Goal: Transaction & Acquisition: Book appointment/travel/reservation

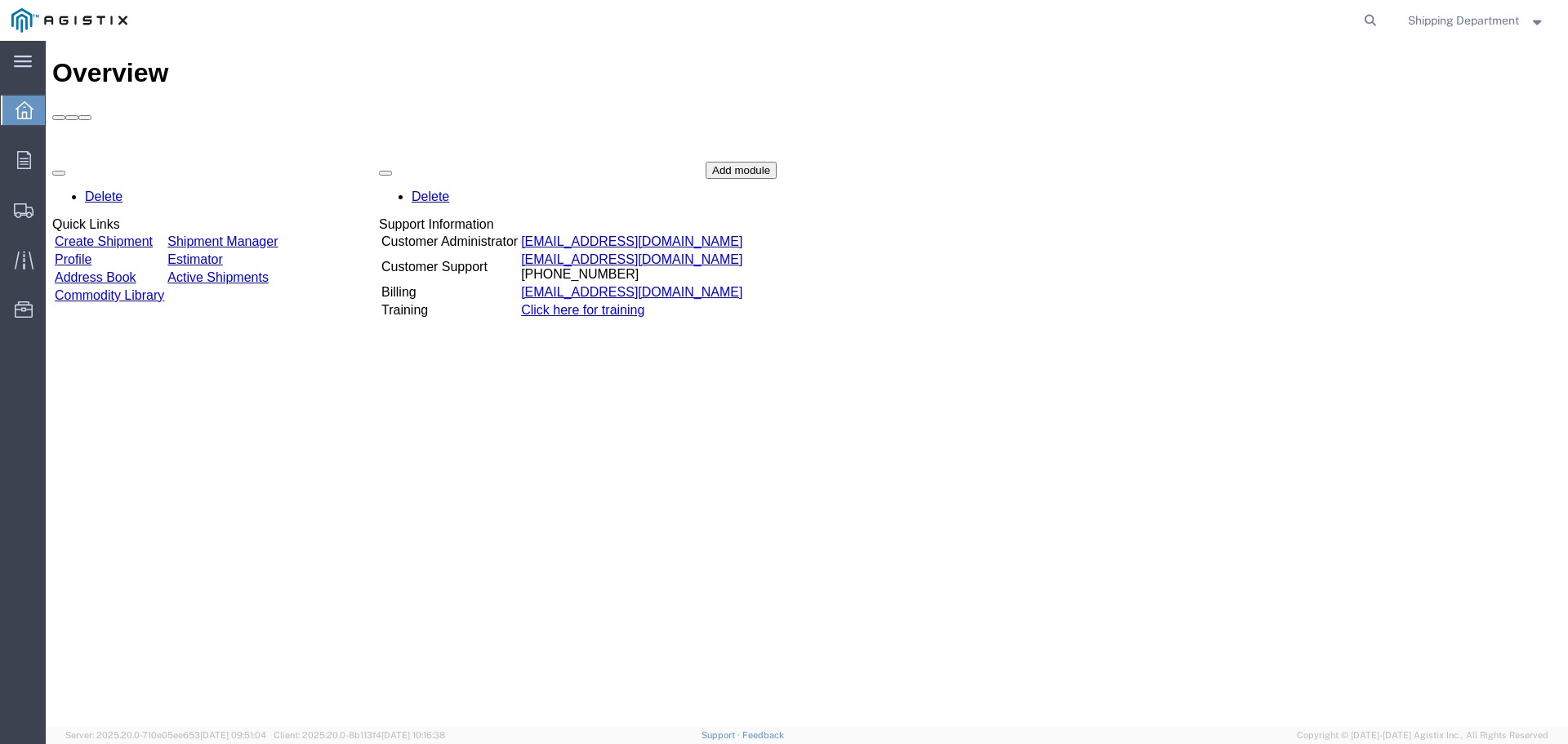
click at [97, 235] on link "Create Shipment" at bounding box center [104, 241] width 98 height 14
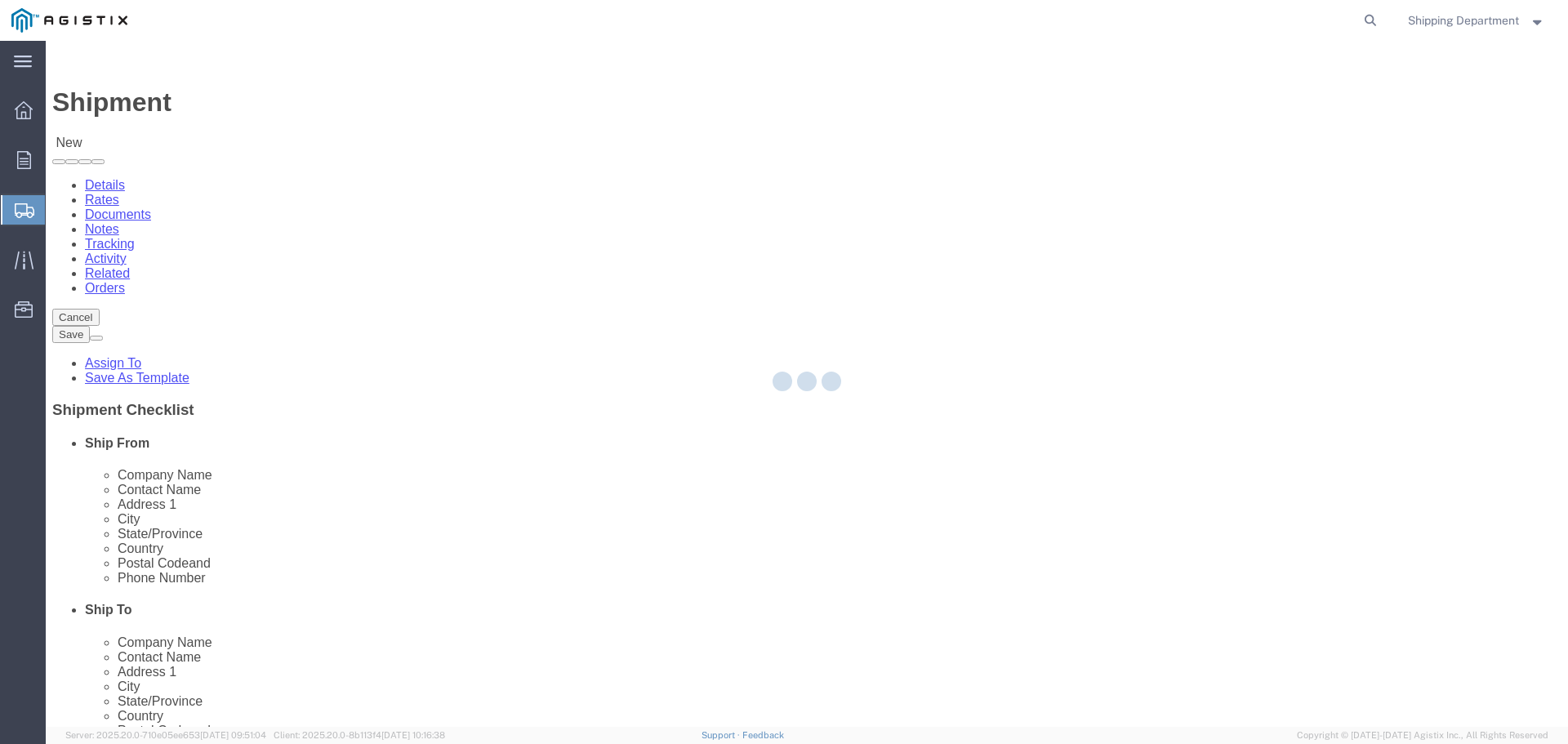
select select
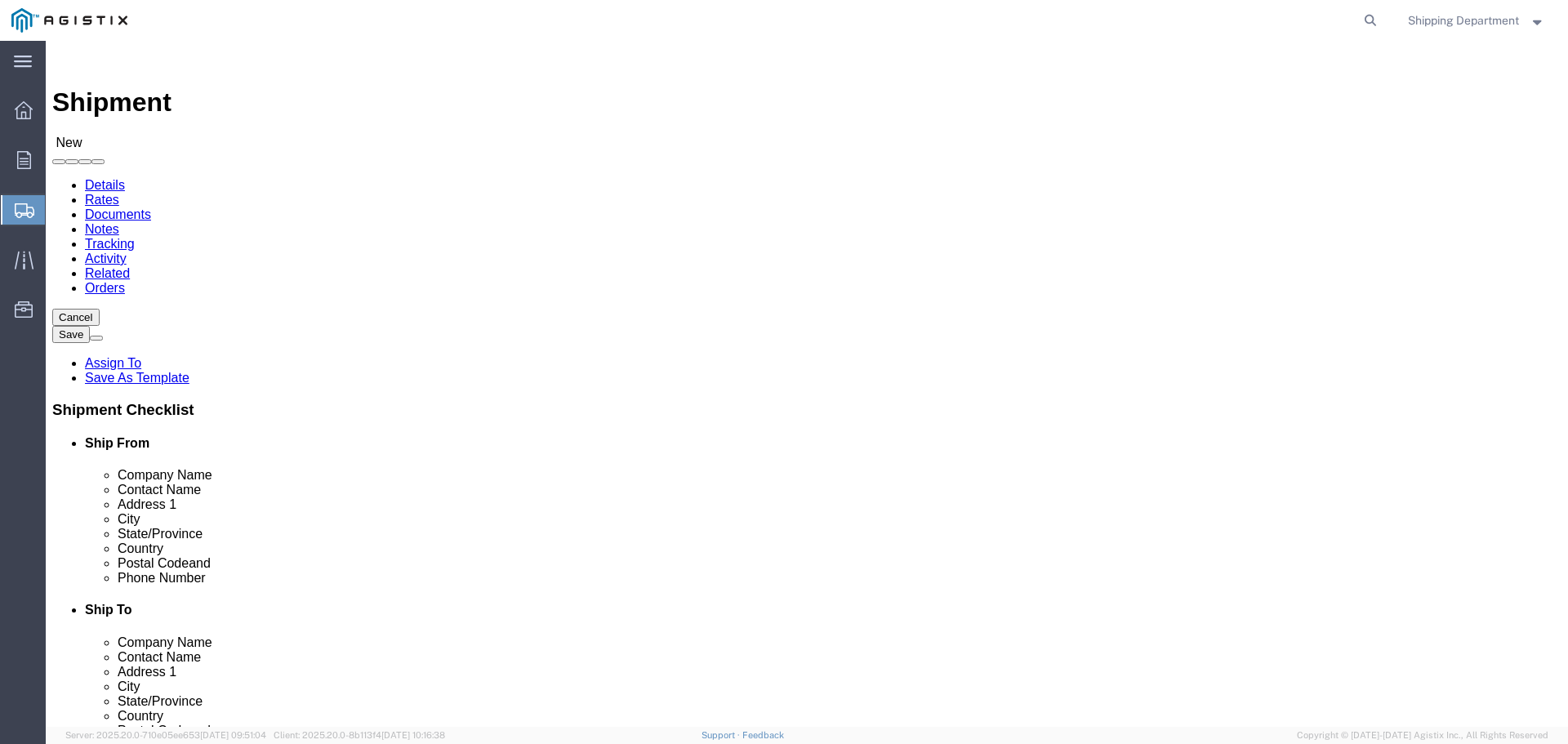
drag, startPoint x: 424, startPoint y: 285, endPoint x: 379, endPoint y: 243, distance: 61.6
click select "Select [PERSON_NAME] Manufacturing Co PG&E"
select select "9596"
click select "Select [PERSON_NAME] Manufacturing Co PG&E"
select select "PURCHORD"
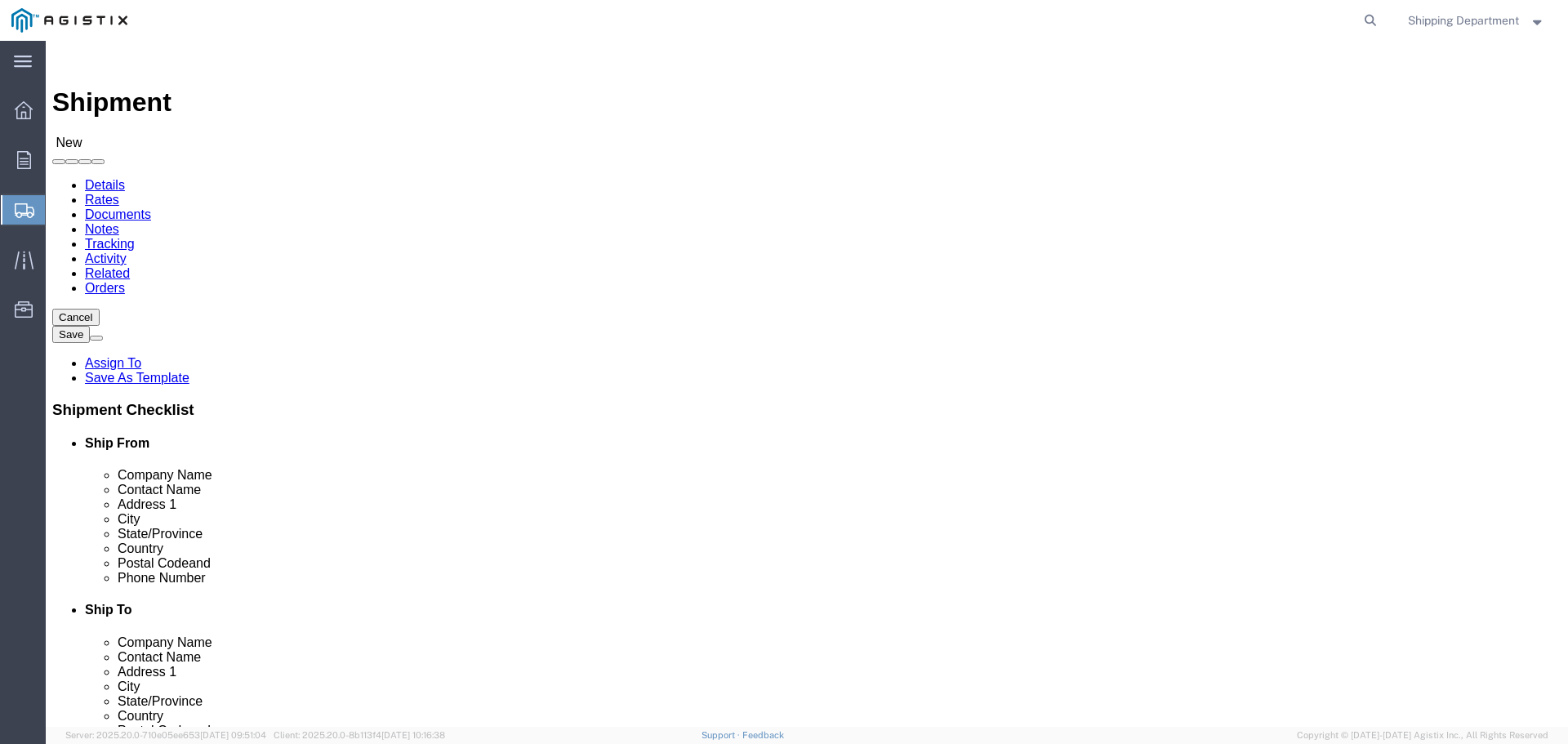
select select
click select "Select All Others [GEOGRAPHIC_DATA] [GEOGRAPHIC_DATA] [GEOGRAPHIC_DATA] [GEOGRA…"
select select "19745"
click select "Select All Others [GEOGRAPHIC_DATA] [GEOGRAPHIC_DATA] [GEOGRAPHIC_DATA] [GEOGRA…"
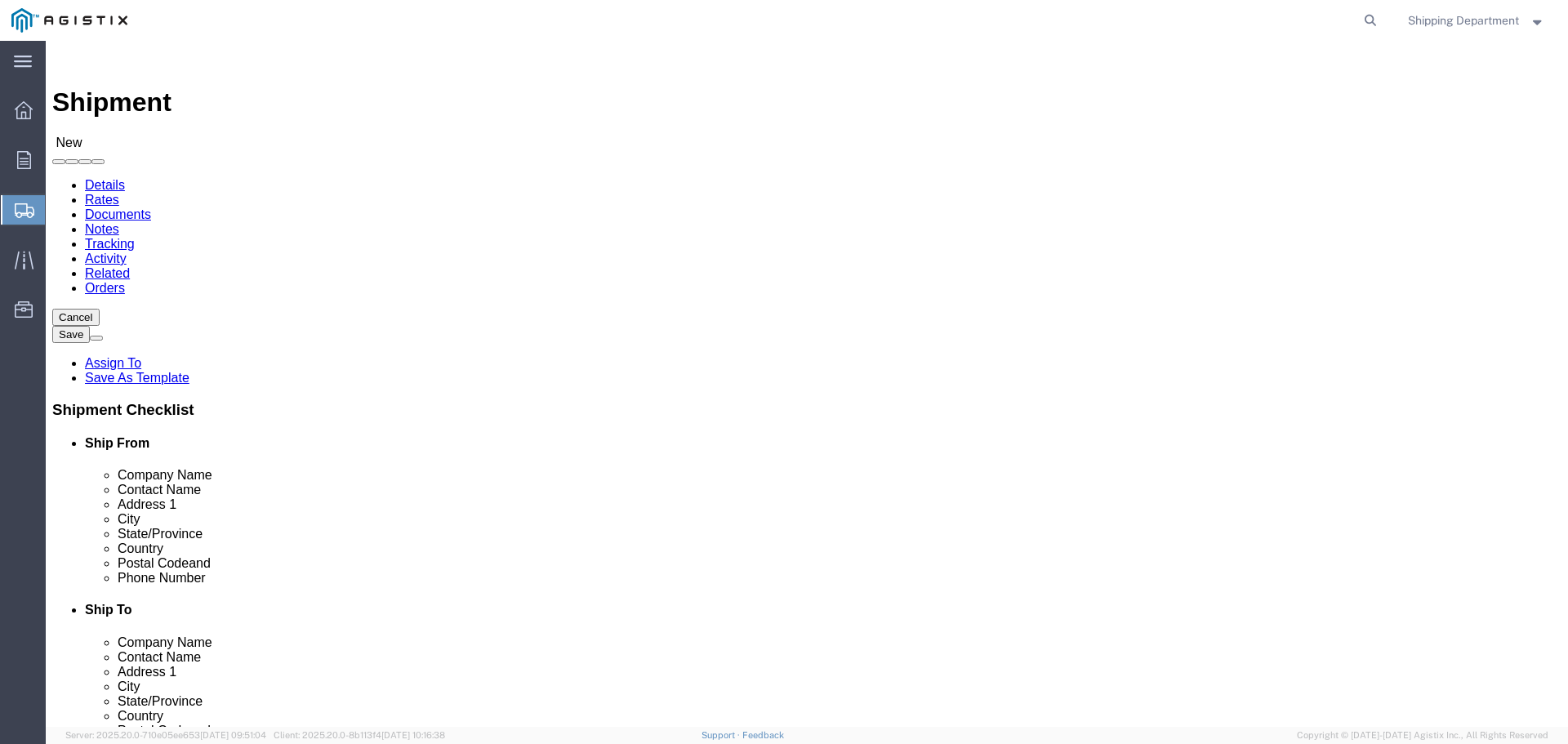
click span
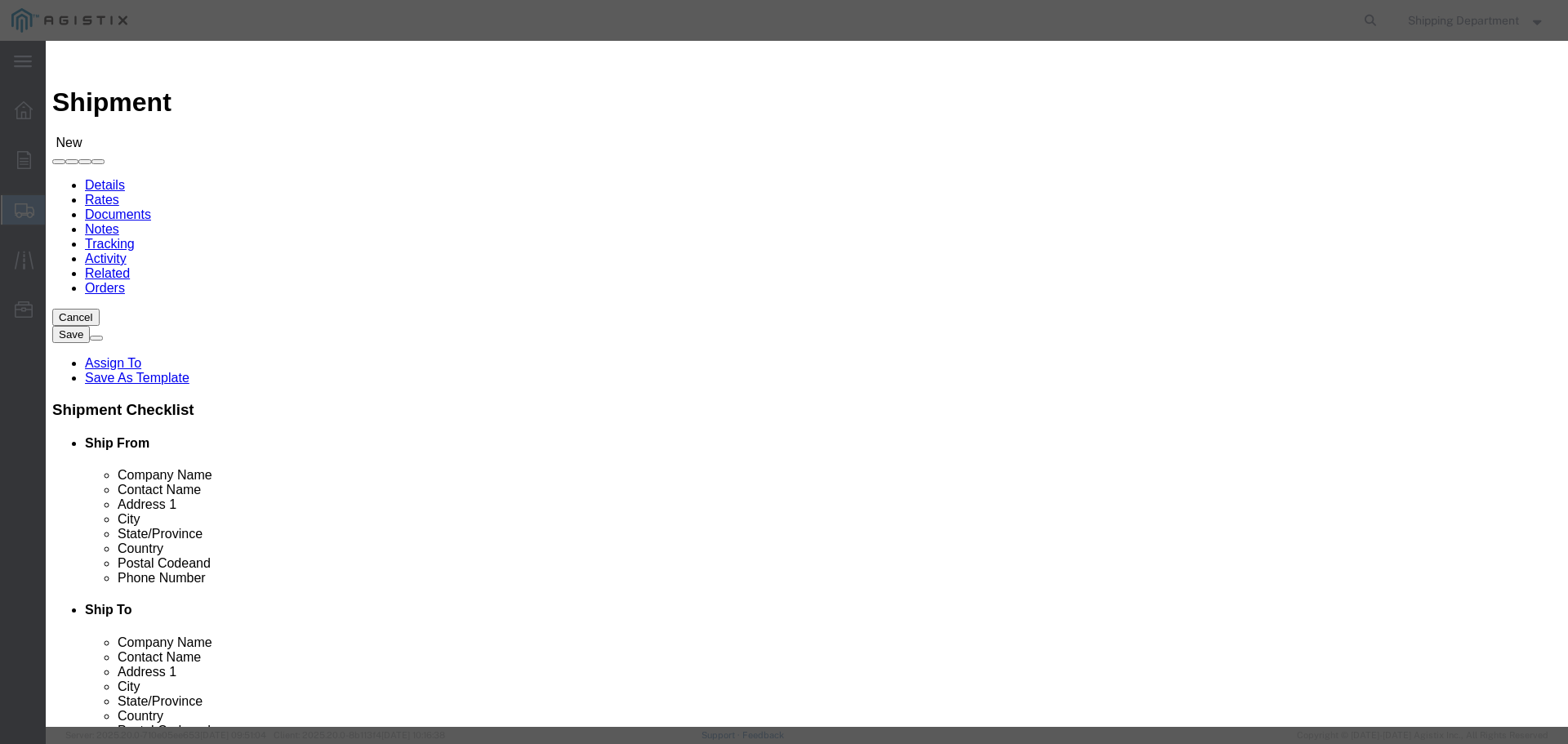
click link "Zip"
click button "Select"
select select "CA"
click button "Select"
select select "CA"
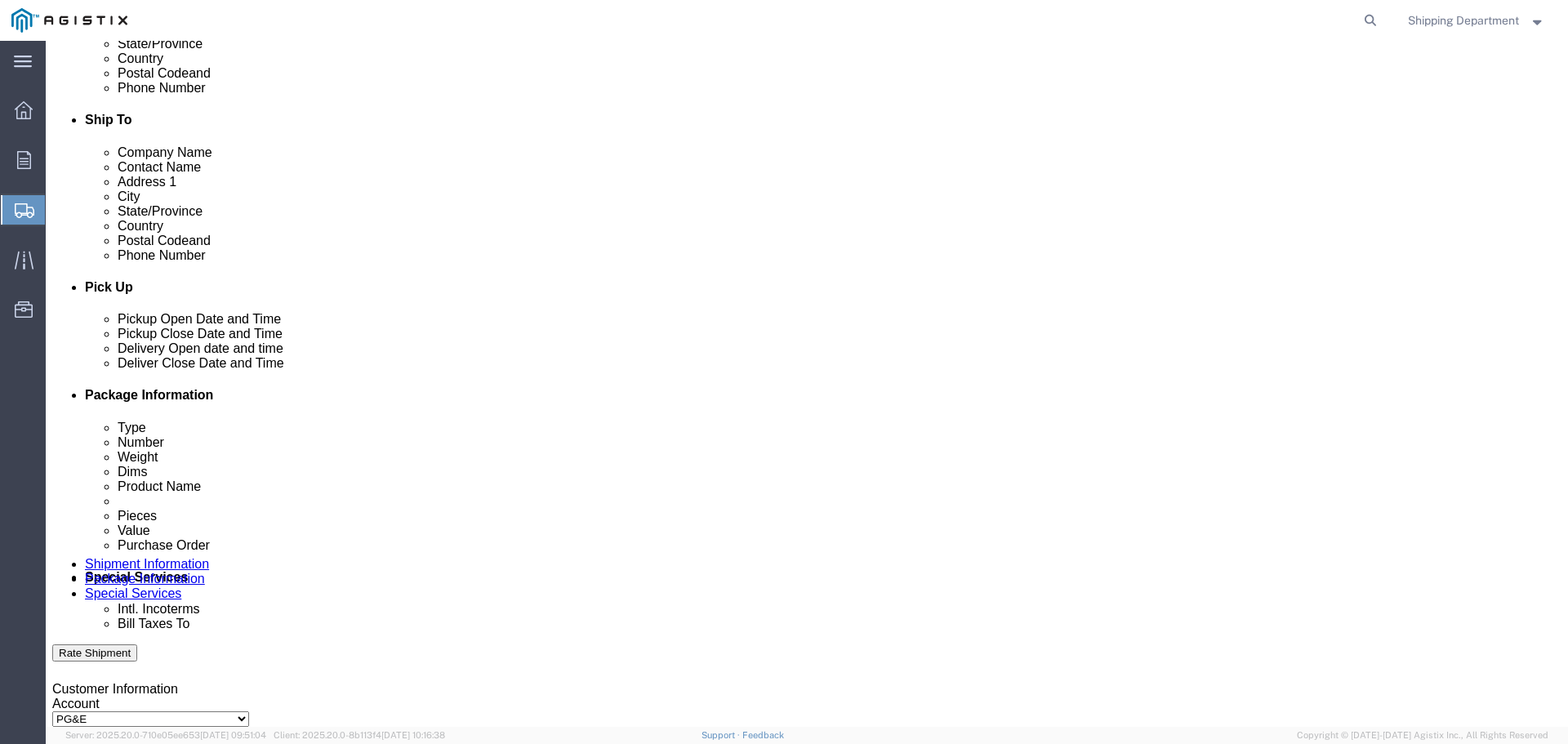
scroll to position [572, 0]
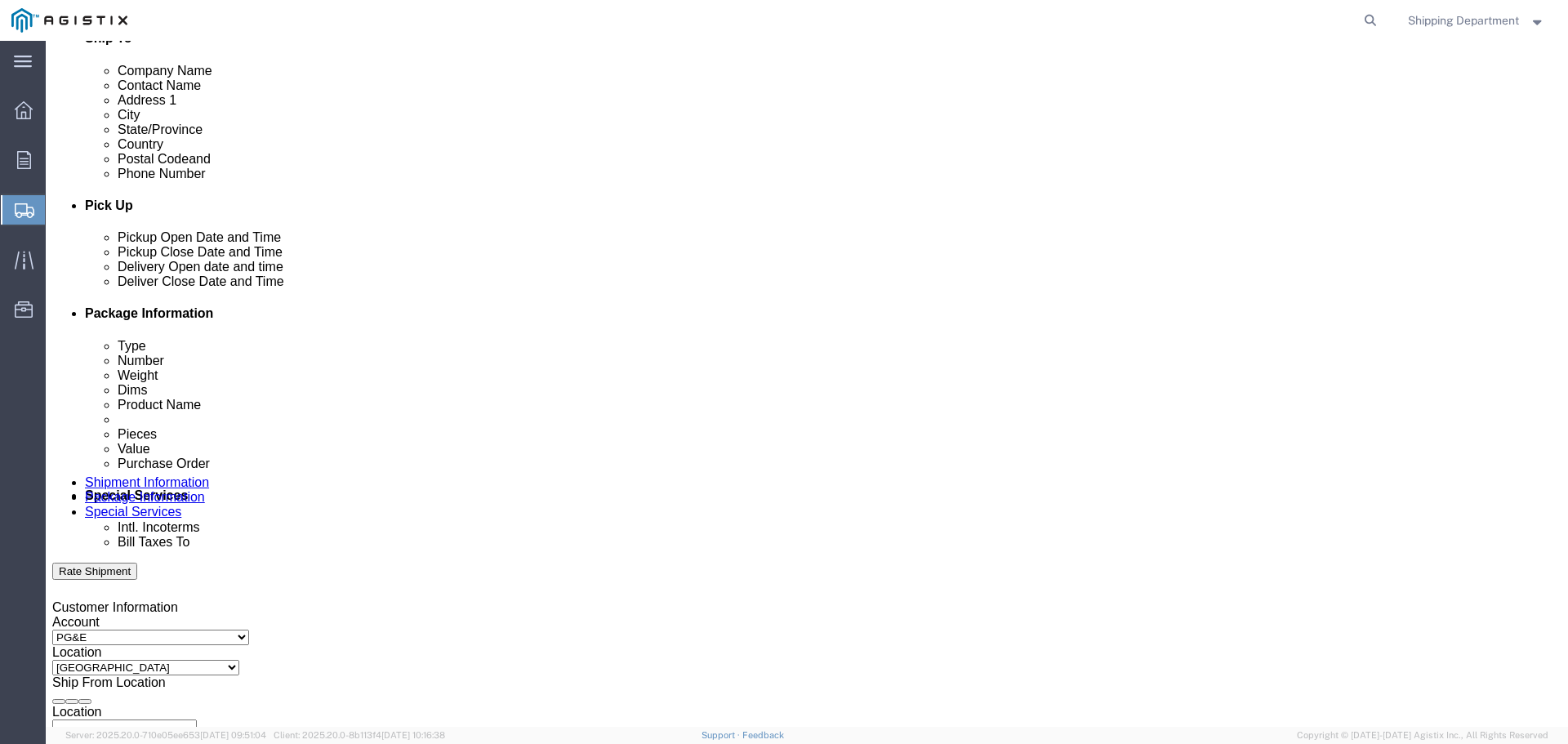
click div "[DATE] 4:00 PM"
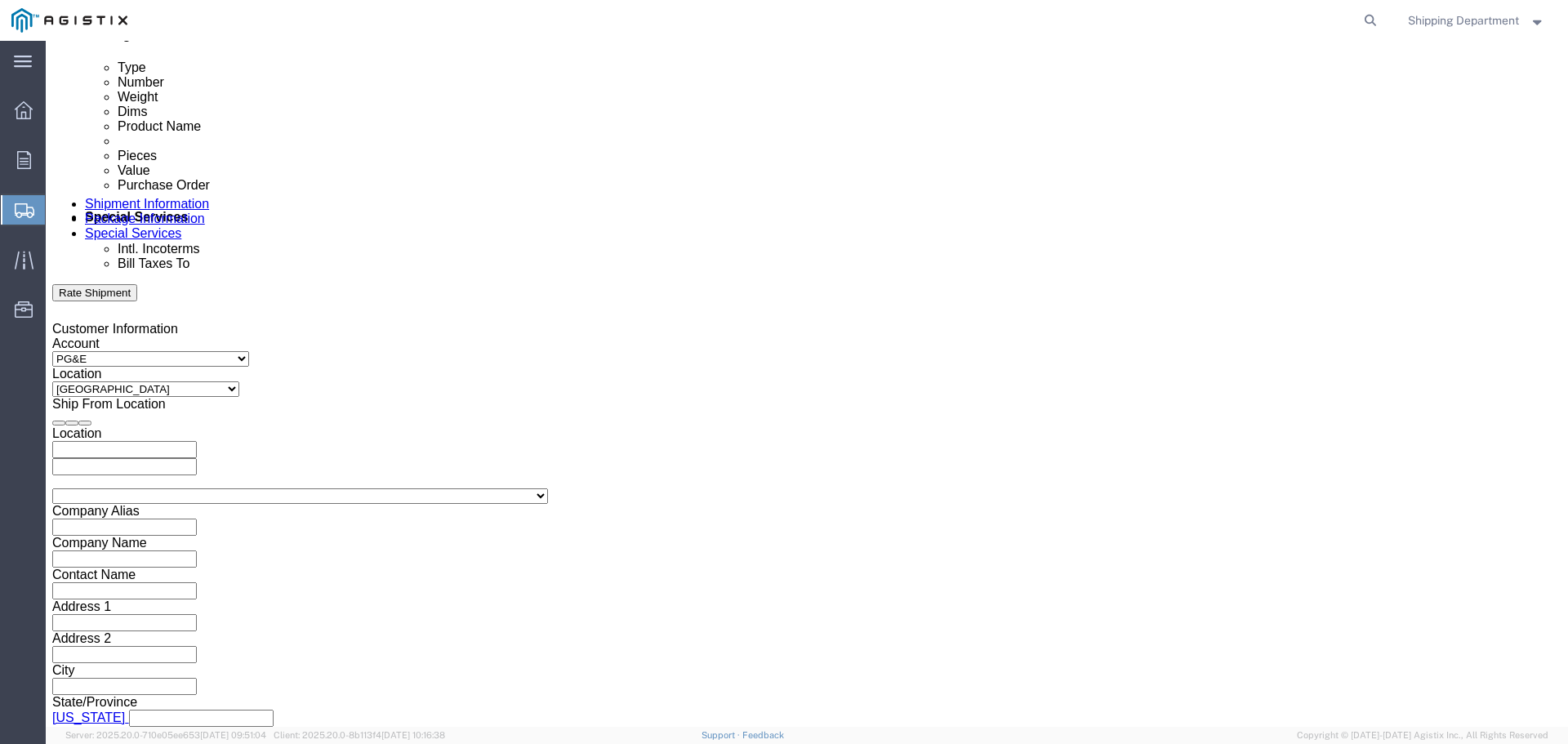
click input "4:00 PM"
click icon
click input "12:00 PM"
click input "7:00 PM"
type input "7:00 AM"
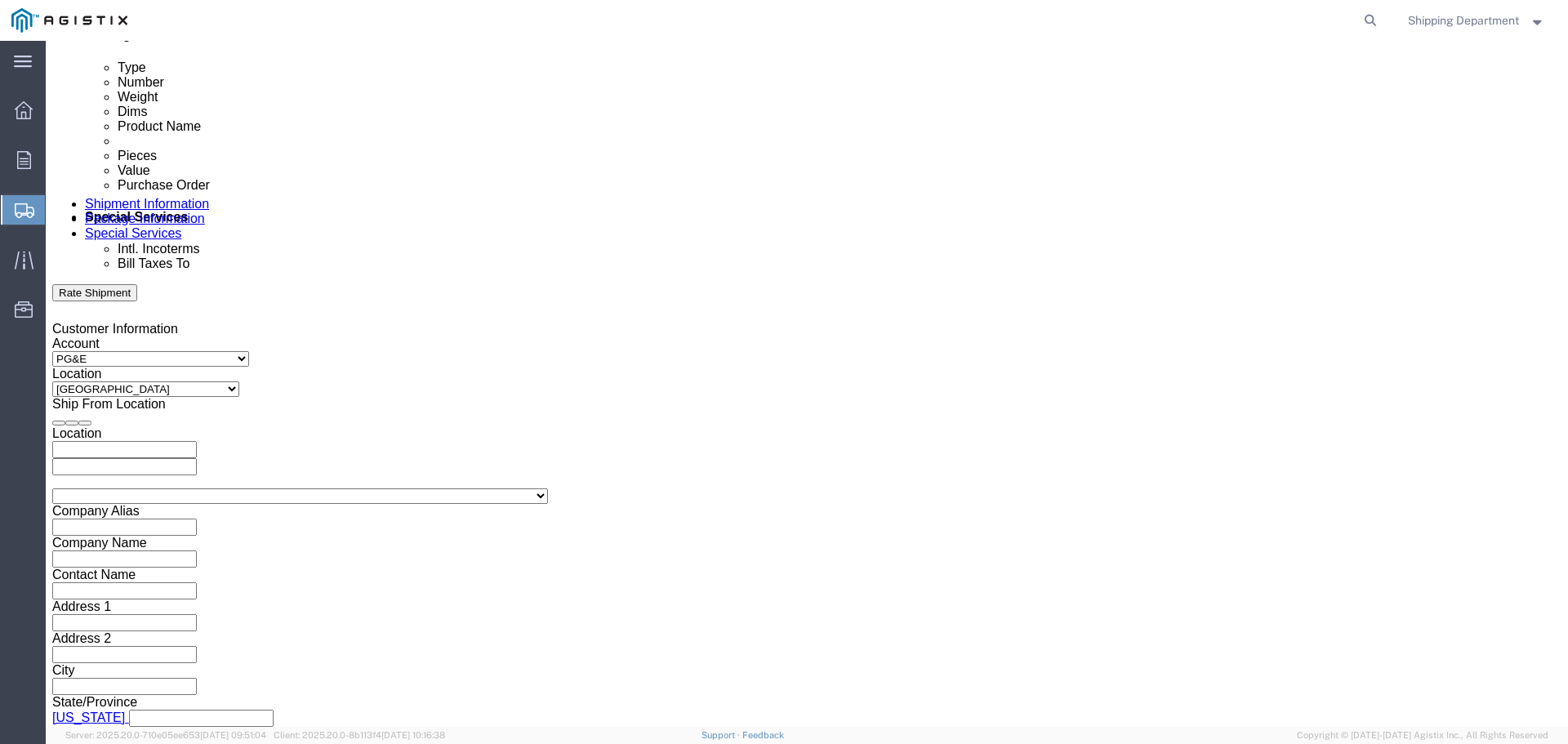
click button "Apply"
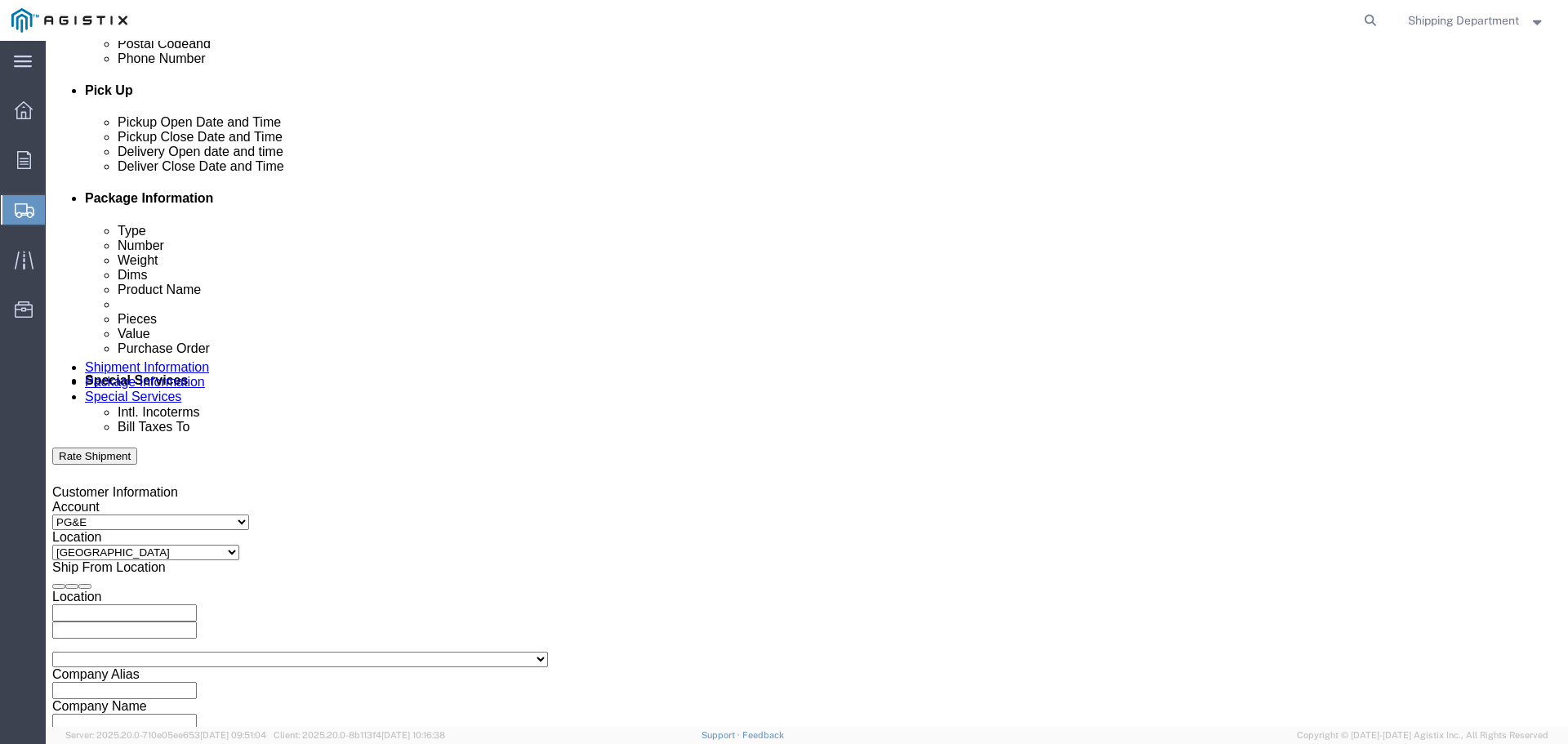
click div
click button "Apply"
click div
click button "Apply"
click input "text"
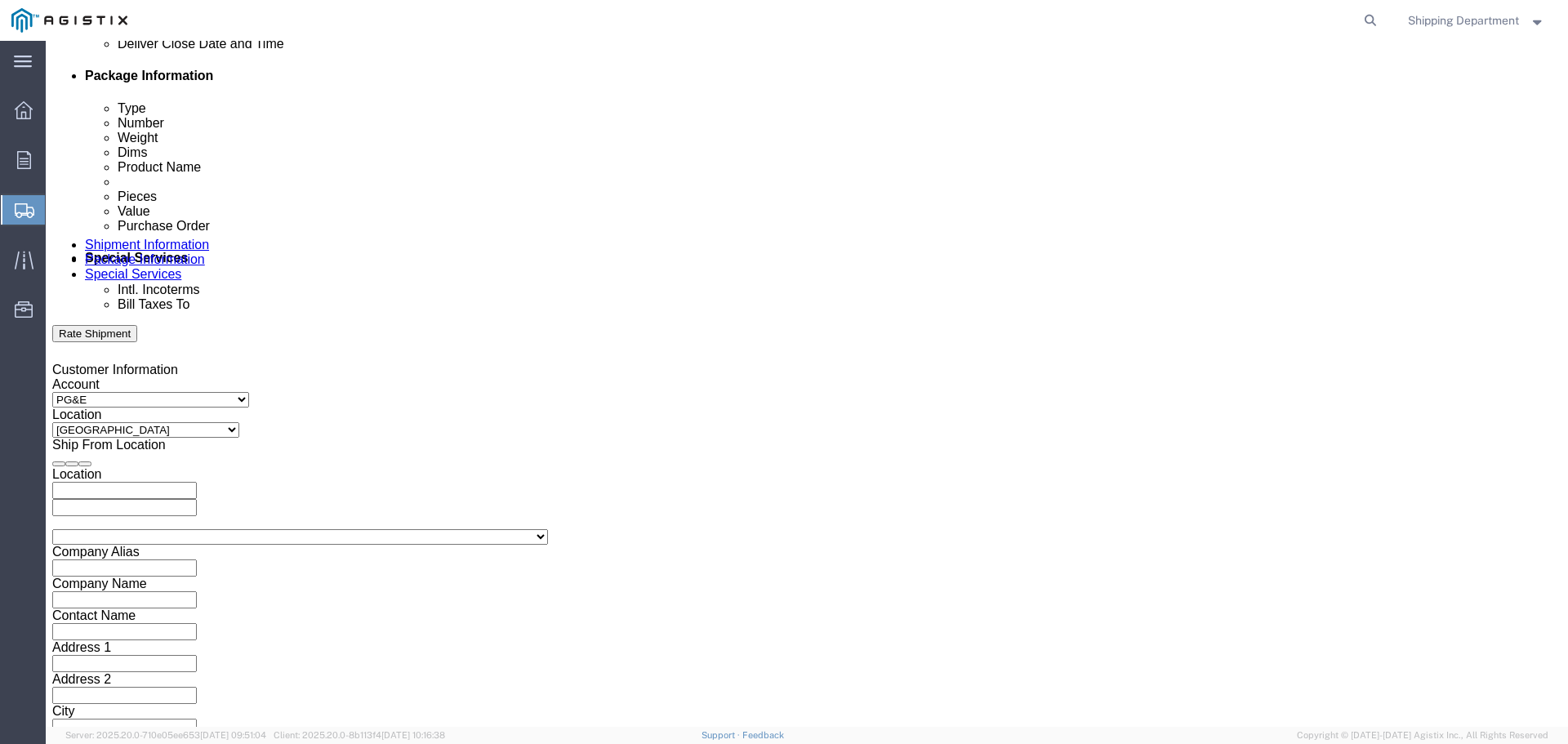
scroll to position [850, 0]
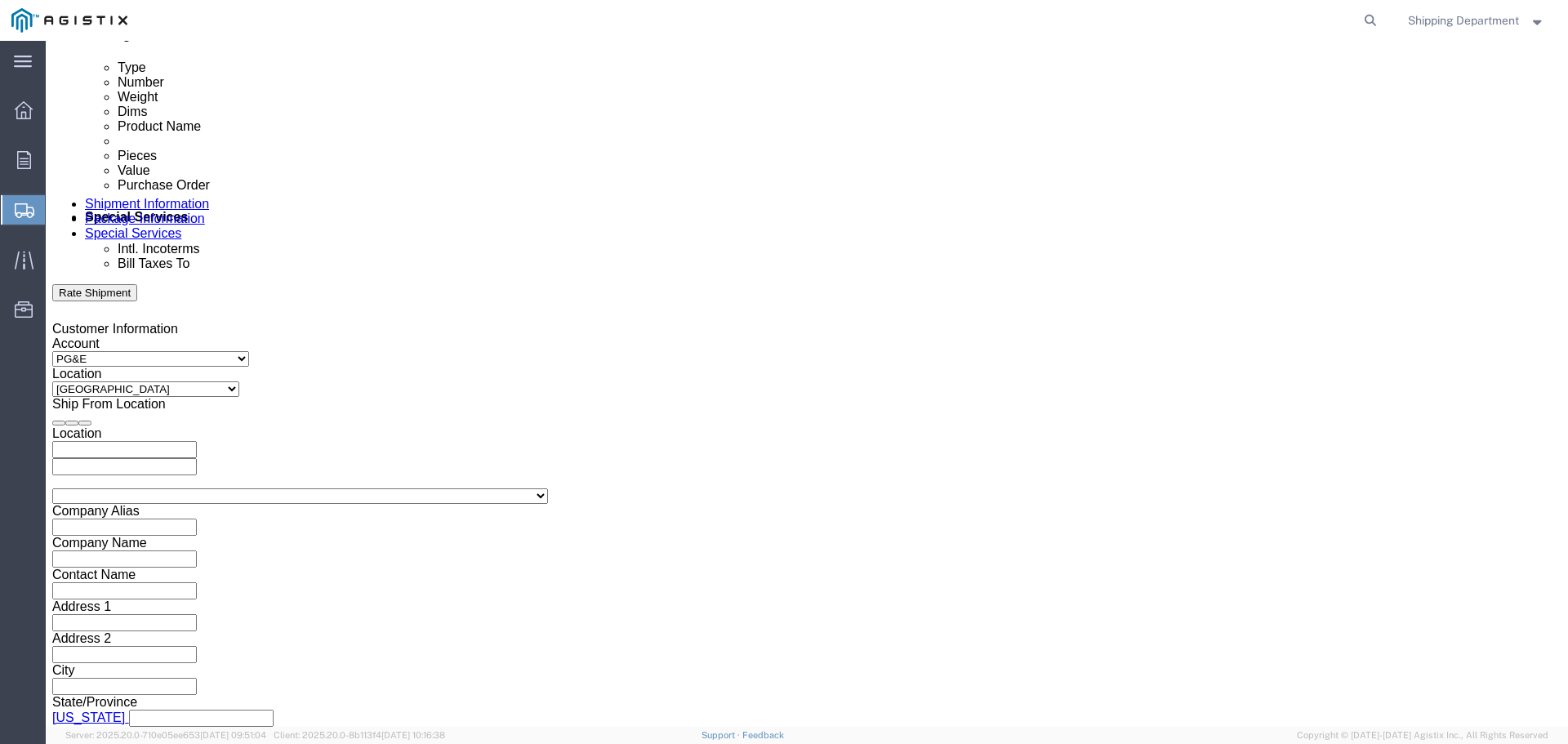
type input "3501415460"
click button "Continue"
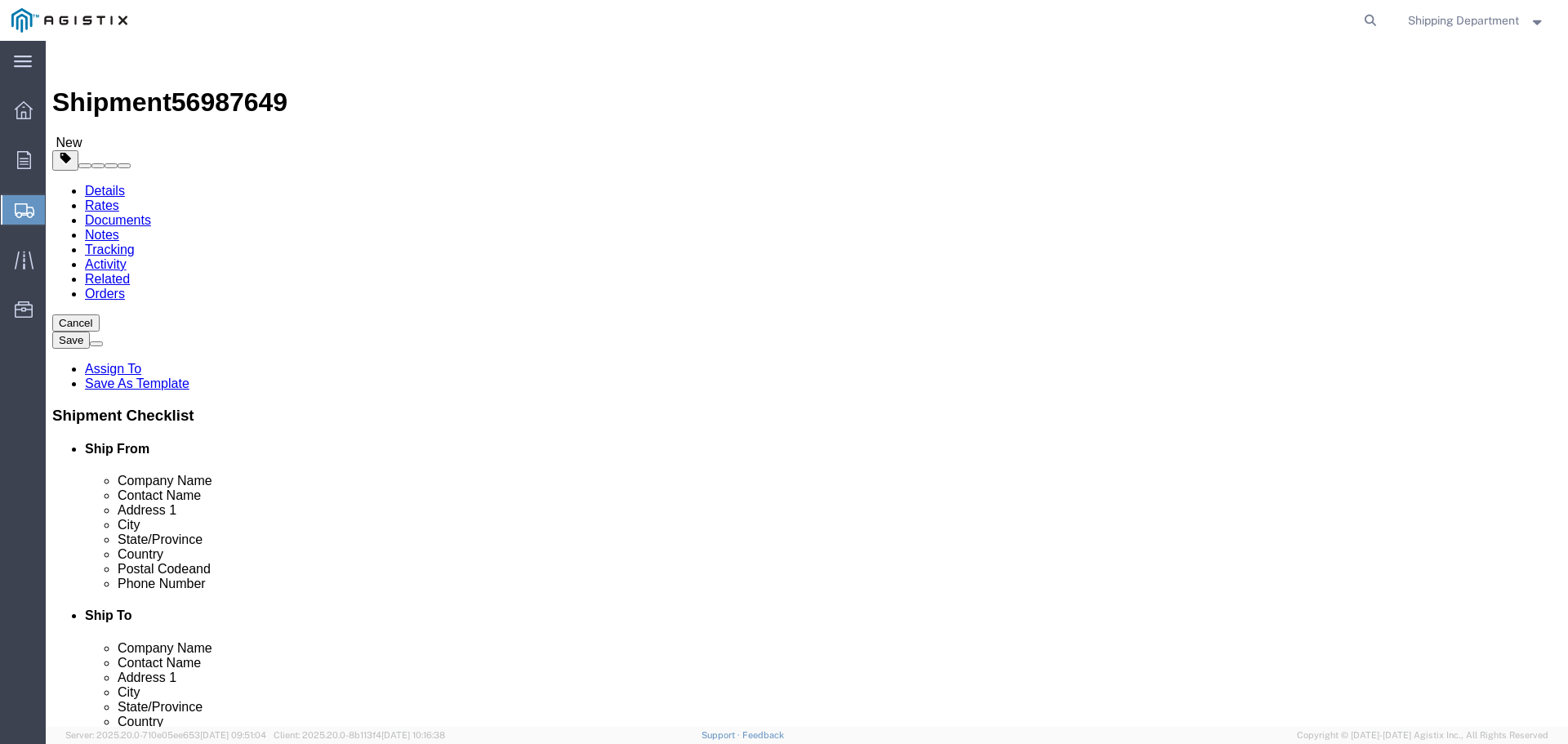
click select "Select Bulk Bundle(s) Cardboard Box(es) Carton(s) Crate(s) Drum(s) (Fiberboard)…"
select select "PONS"
click select "Select Bulk Bundle(s) Cardboard Box(es) Carton(s) Crate(s) Drum(s) (Fiberboard)…"
click input "1"
type input "10"
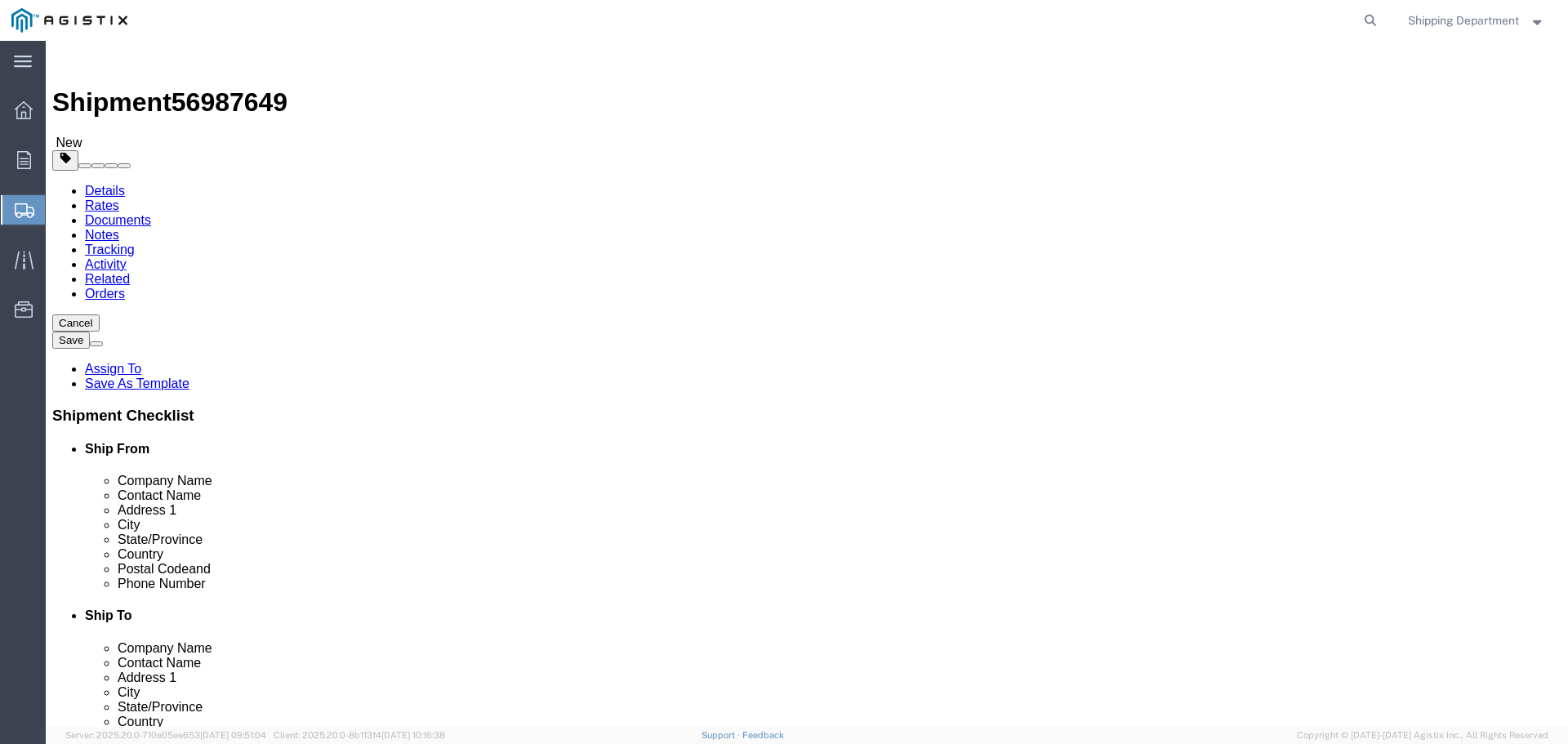
click input "text"
type input "96"
type input "48"
type input "58"
drag, startPoint x: 276, startPoint y: 405, endPoint x: 94, endPoint y: 405, distance: 182.0
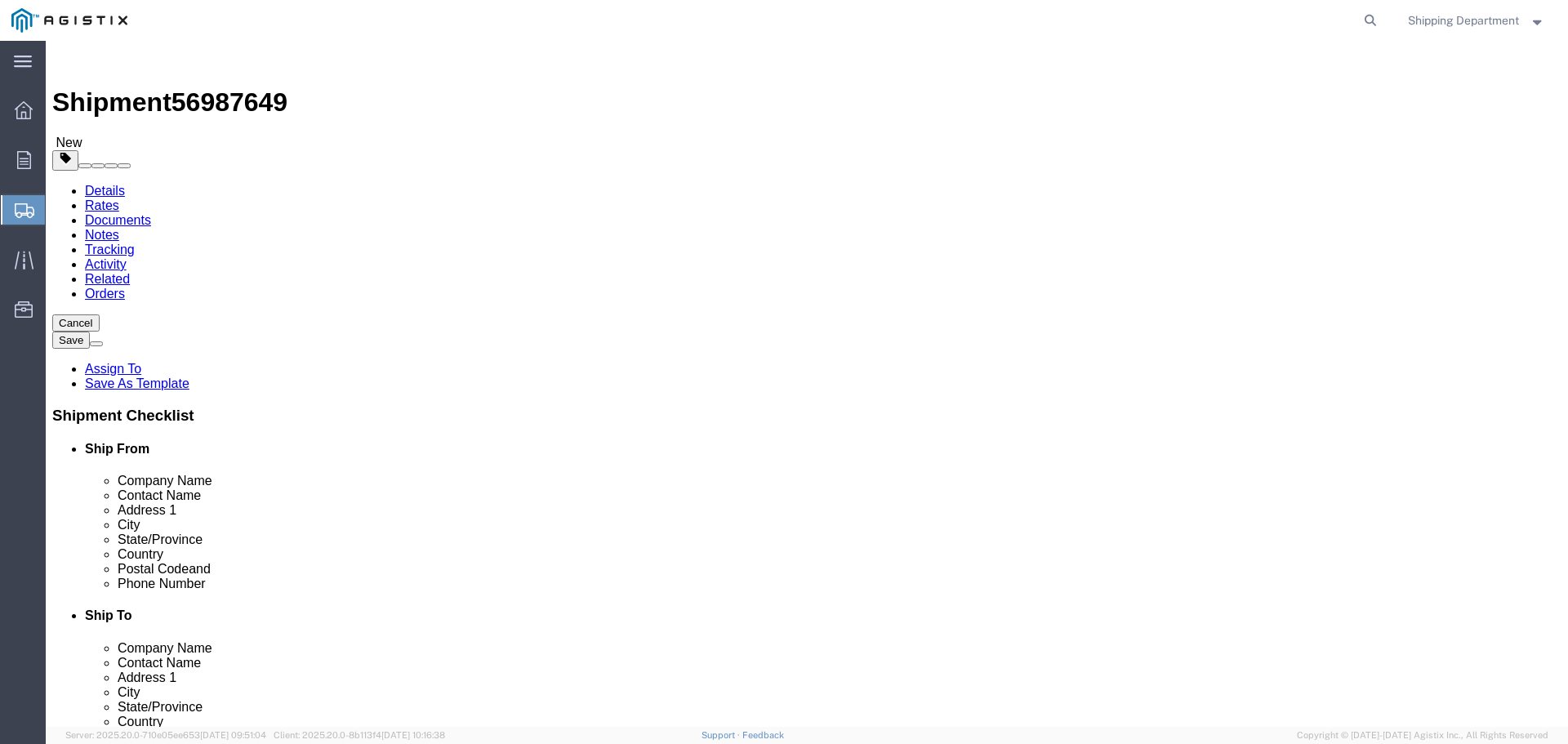
click div "Weight 0.00 Select kgs lbs Ship. t°"
type input "16000"
click link "Add Content"
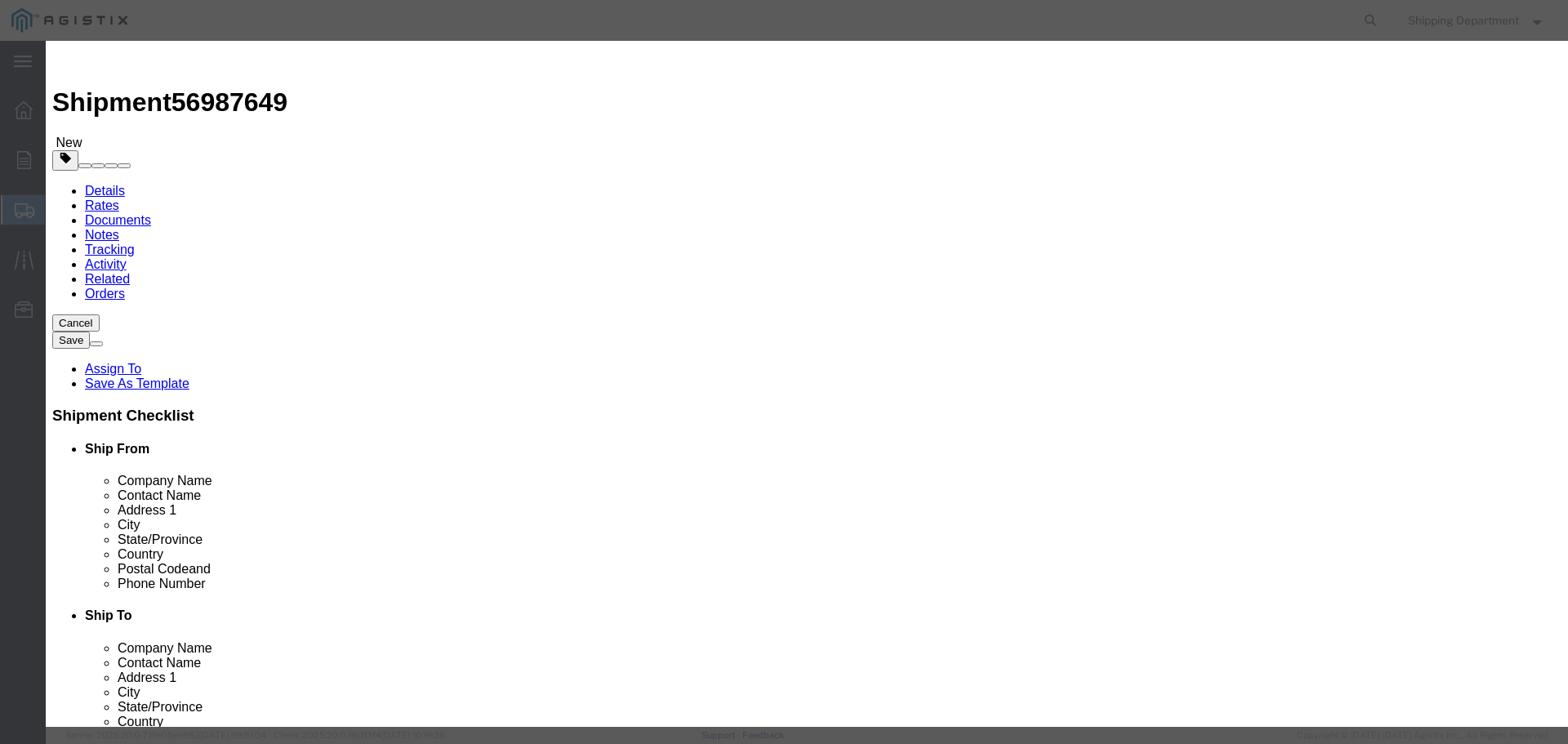
click input "text"
type input "M150591"
click td "Name: CROSSARM COMPOSITE TANGENT 8'"
select select
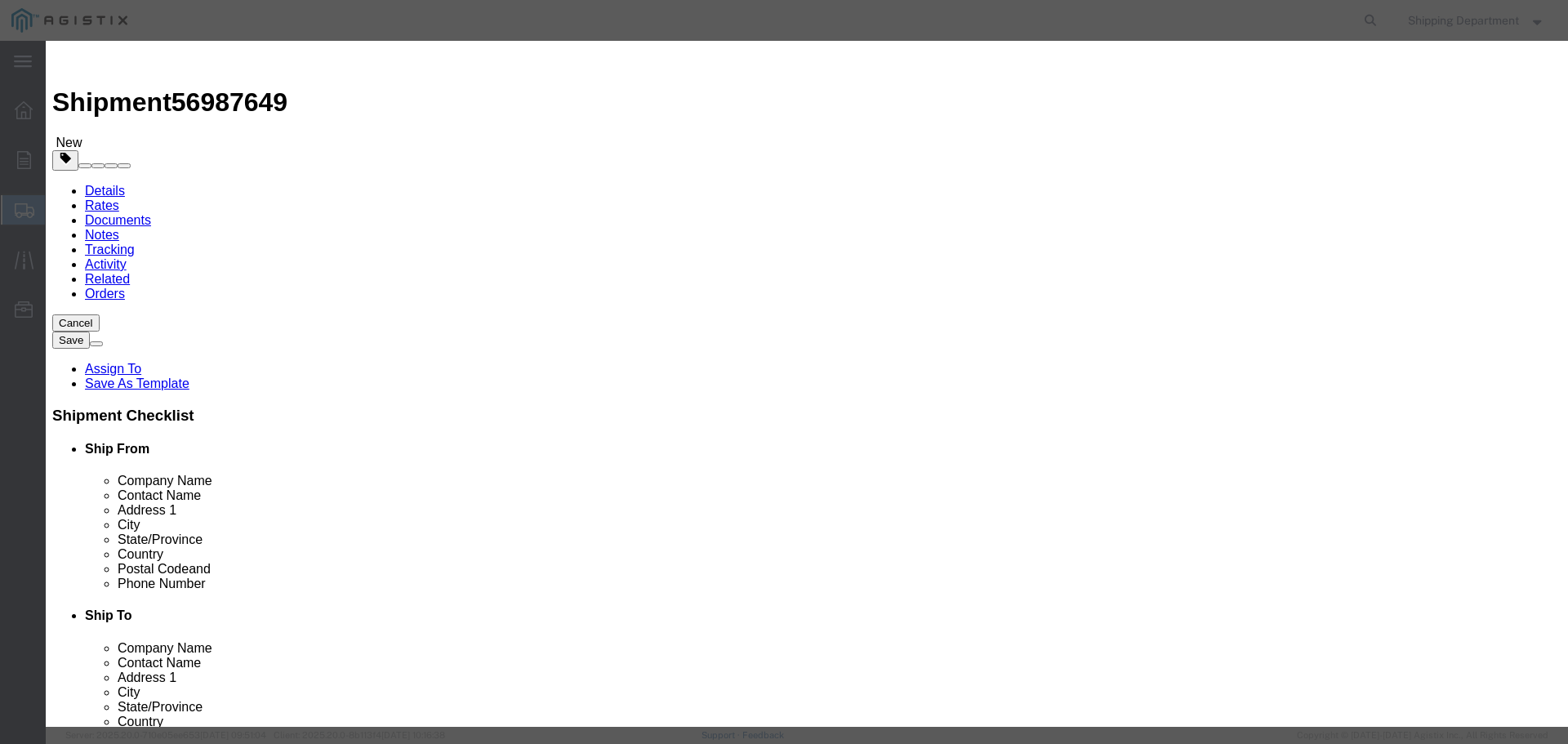
select select "USD"
type input "CROSSARM COMPOSITE TANGENT 8'"
type input "M150591"
click input "text"
type input "420"
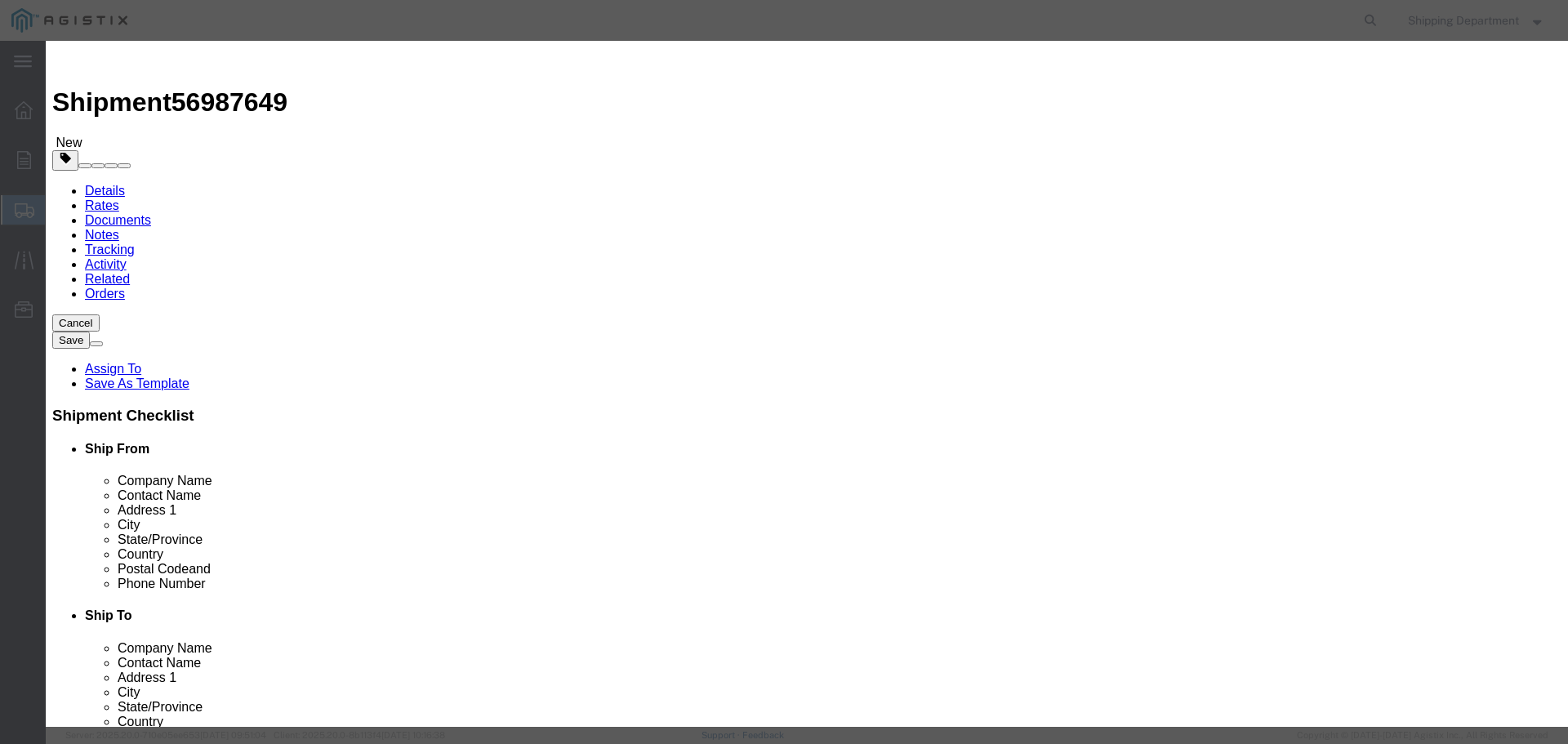
click input "text"
type input "1"
click select "Select 50 55 60 65 70 85 92.5 100 125 175 250 300 400"
select select "50"
click select "Select 50 55 60 65 70 85 92.5 100 125 175 250 300 400"
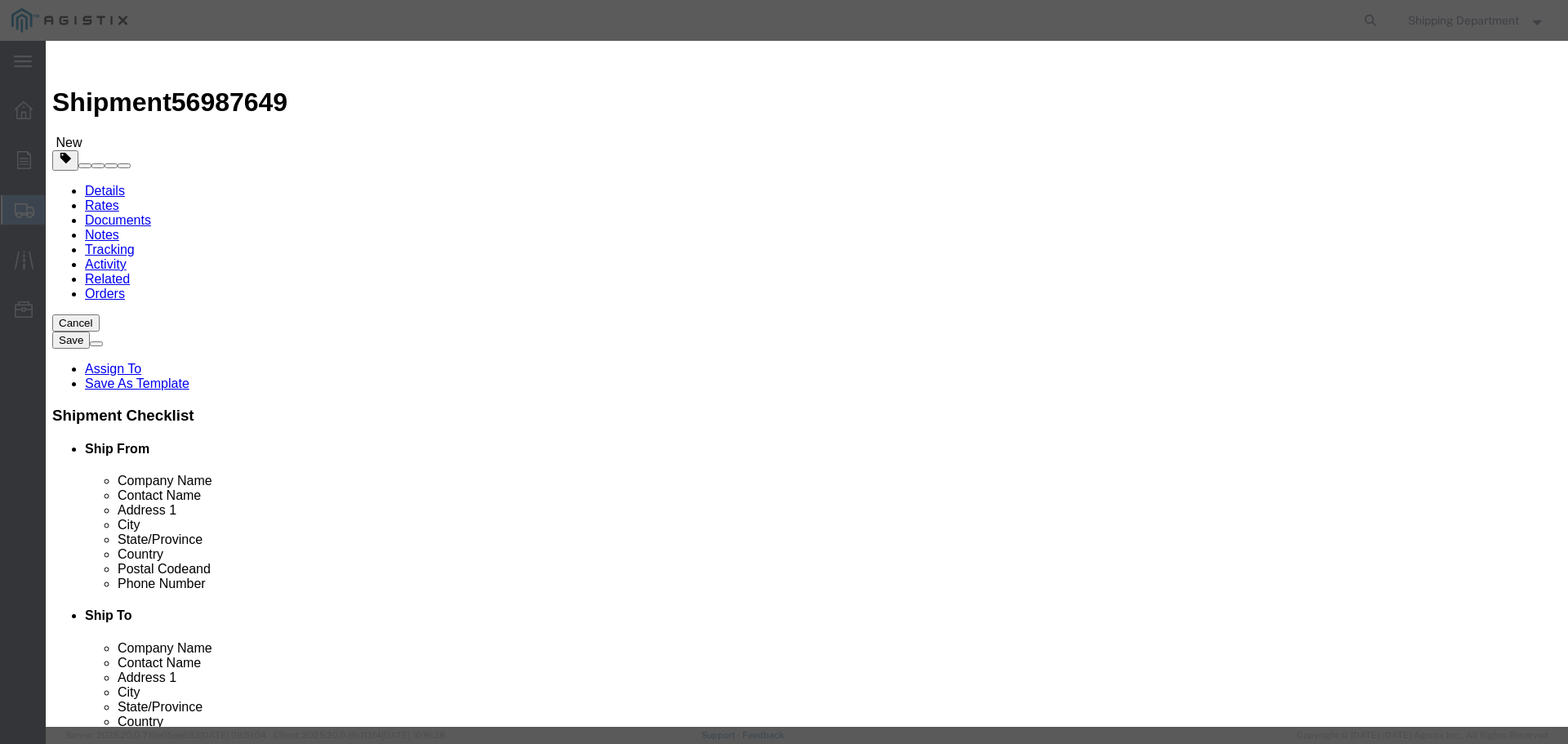
click button "Save & Close"
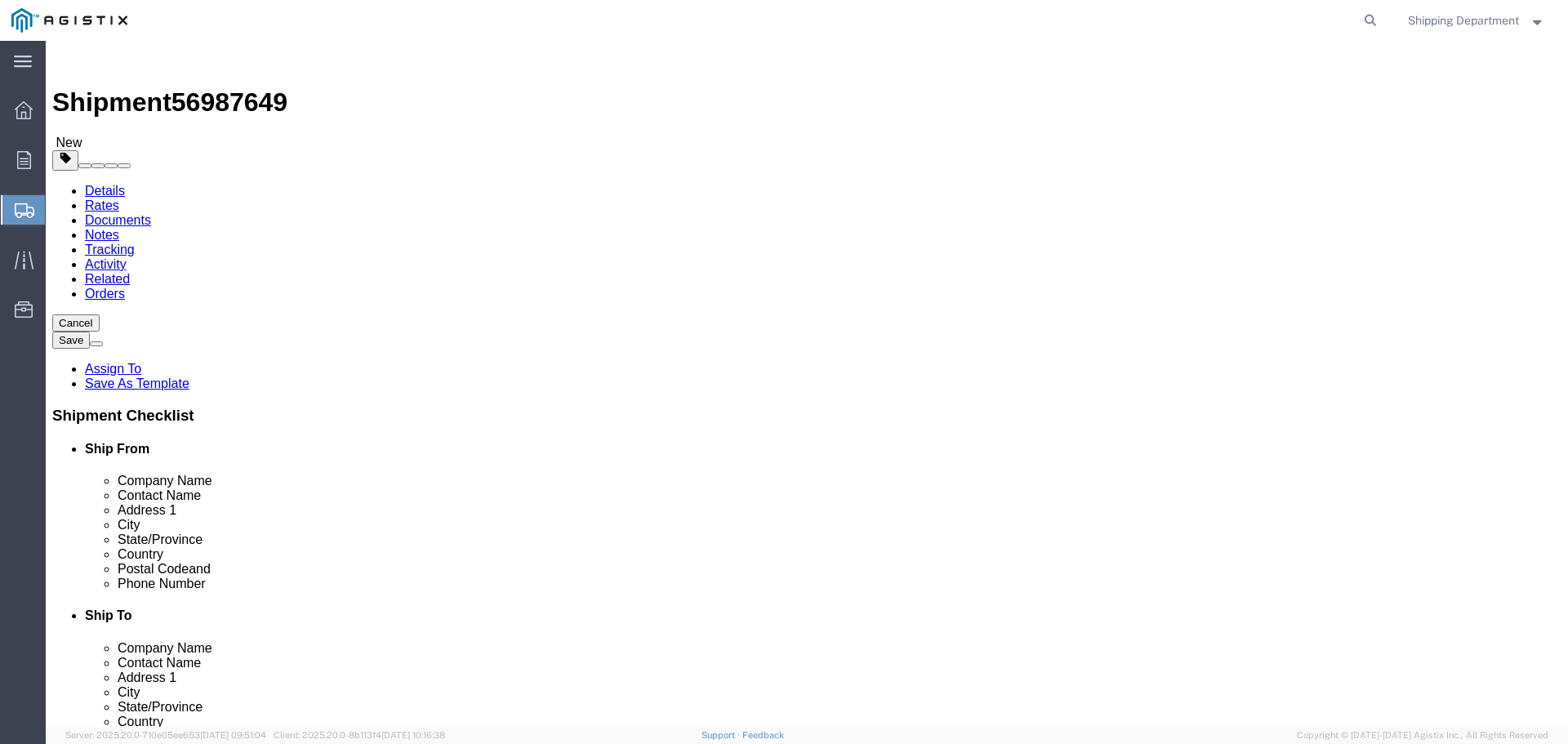
click button "Continue"
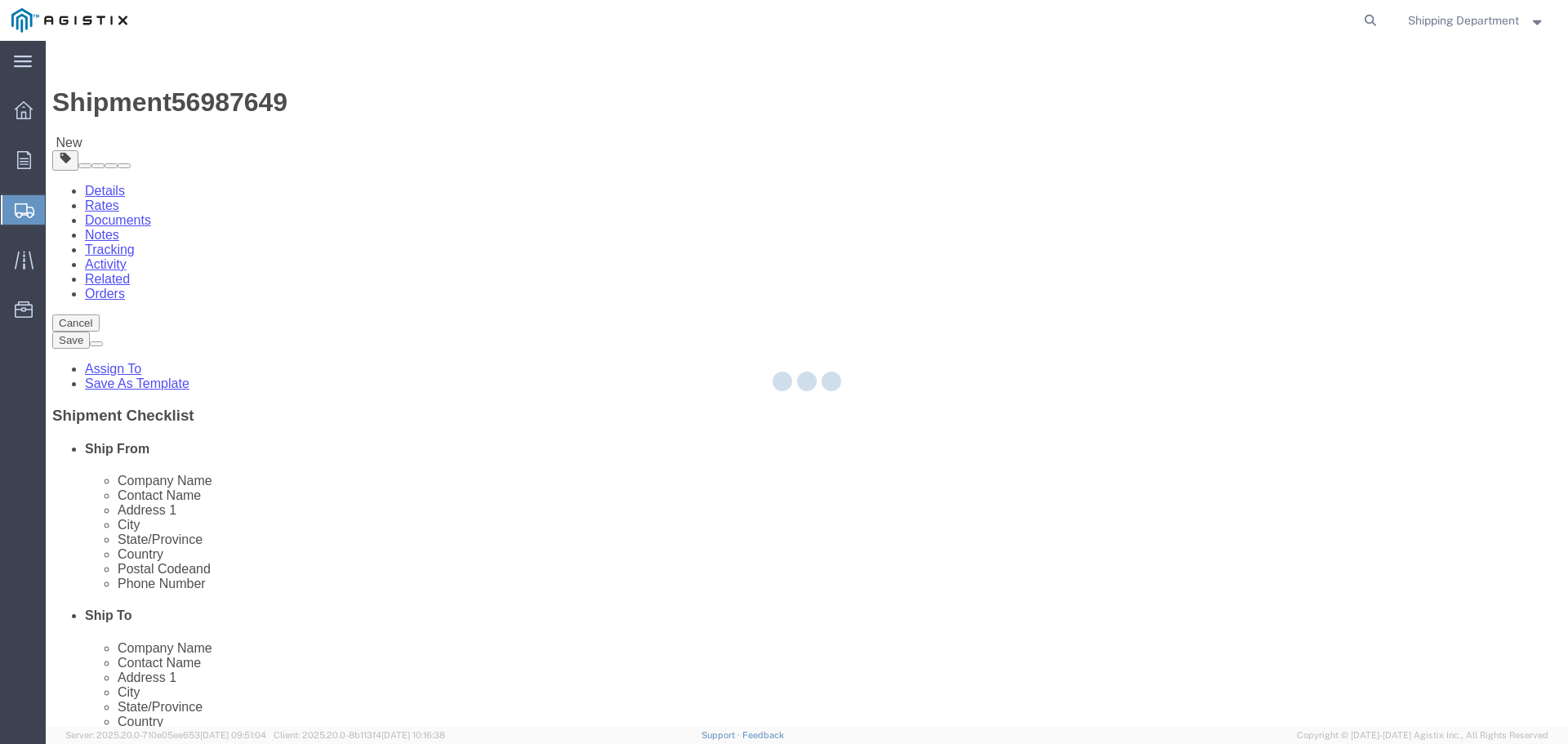
select select
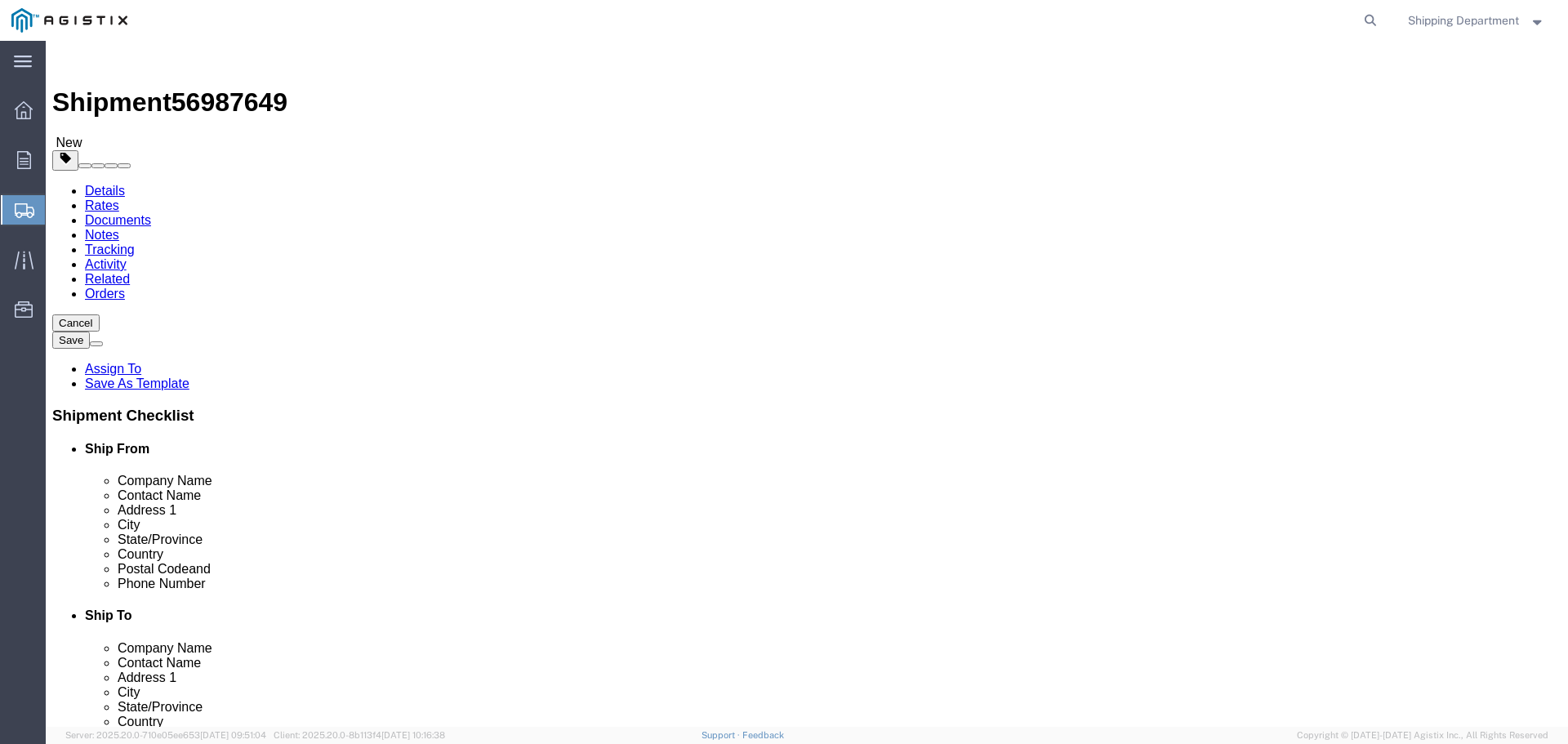
click button "Rate Shipment"
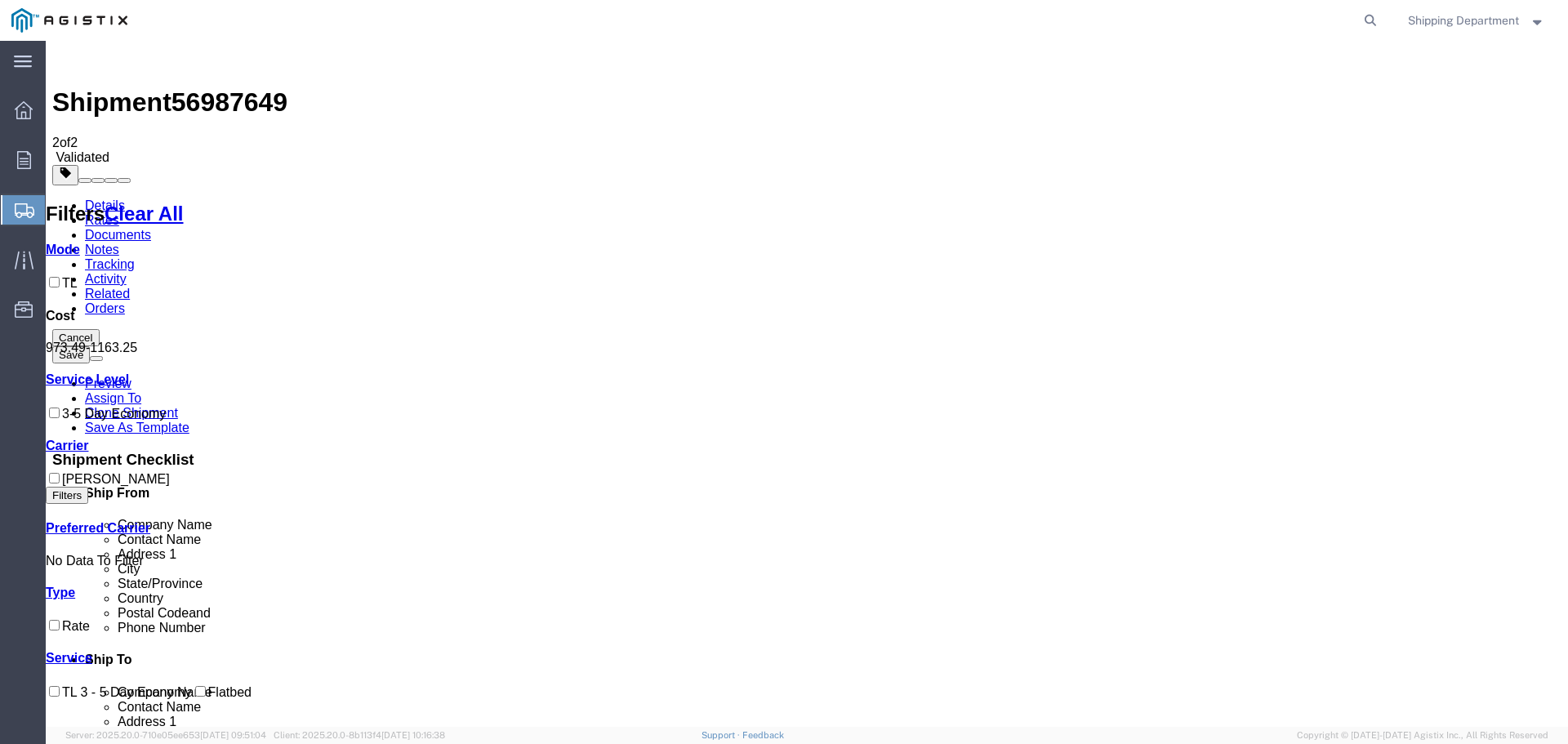
checkbox input "true"
